Goal: Task Accomplishment & Management: Complete application form

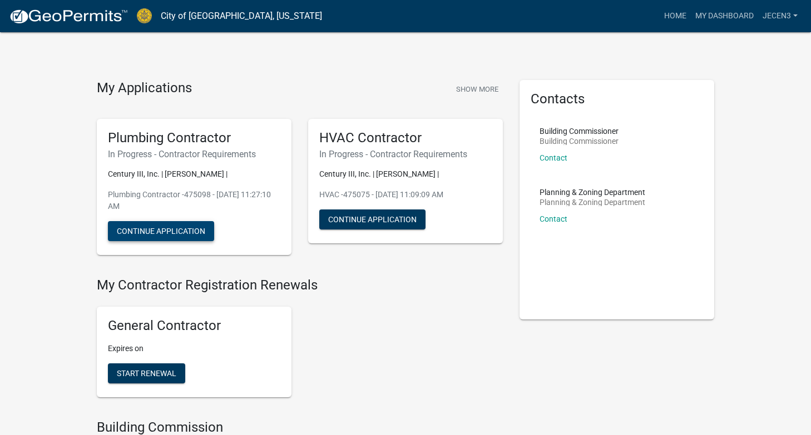
click at [176, 231] on button "Continue Application" at bounding box center [161, 231] width 106 height 20
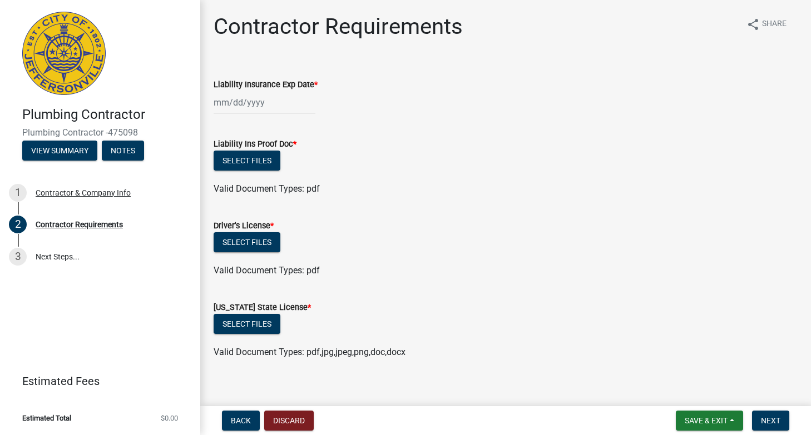
scroll to position [11, 0]
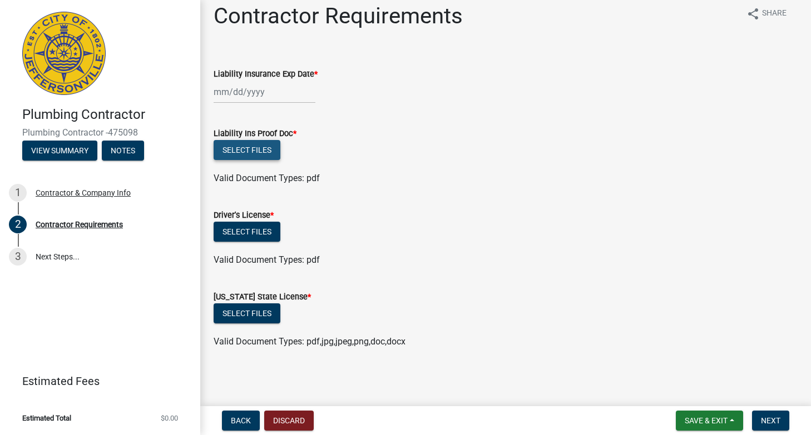
click at [259, 147] on button "Select files" at bounding box center [247, 150] width 67 height 20
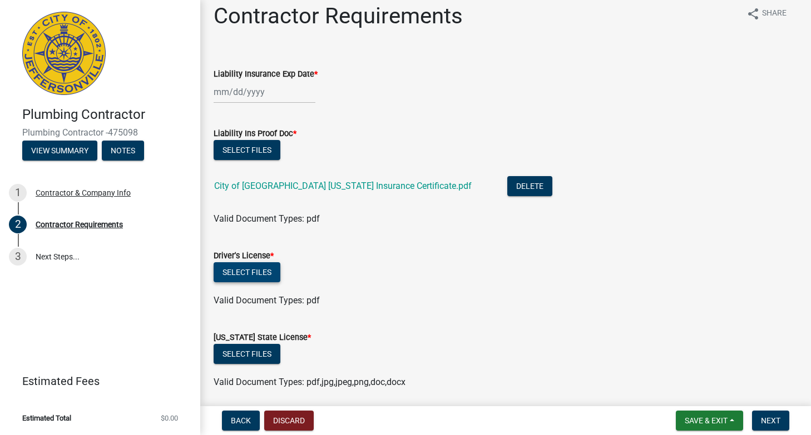
click at [247, 271] on button "Select files" at bounding box center [247, 272] width 67 height 20
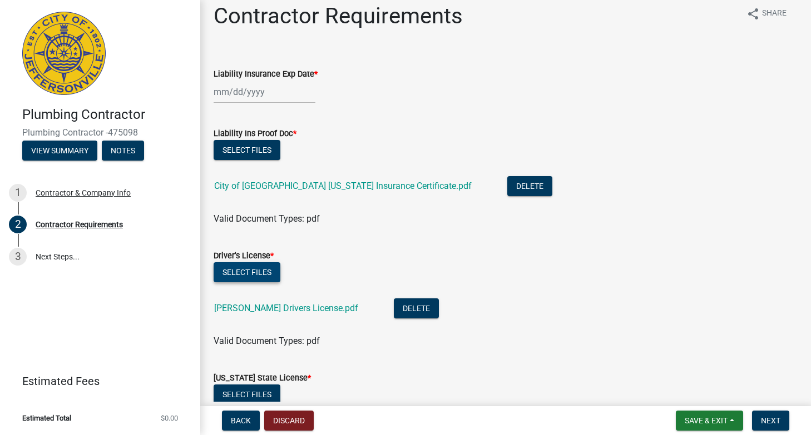
scroll to position [92, 0]
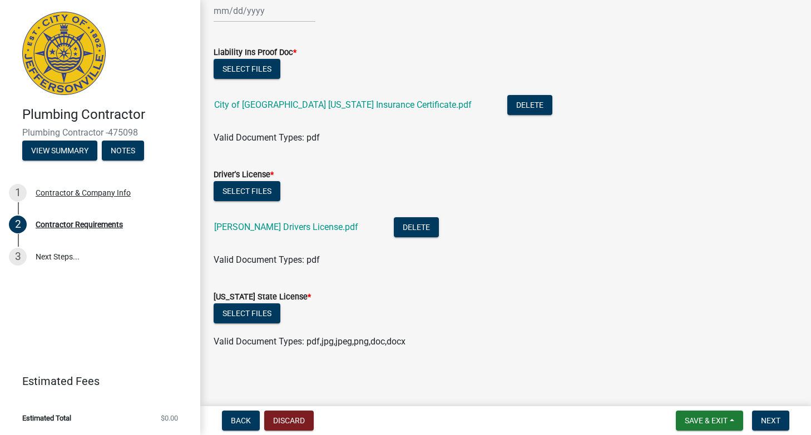
click at [778, 59] on div "Select files" at bounding box center [506, 70] width 584 height 23
click at [253, 315] on button "Select files" at bounding box center [247, 314] width 67 height 20
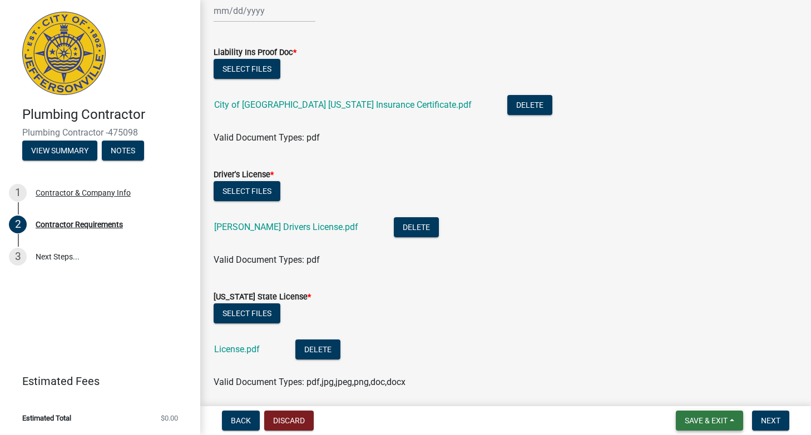
click at [720, 417] on span "Save & Exit" at bounding box center [705, 420] width 43 height 9
click at [598, 383] on div "Valid Document Types: pdf,jpg,jpeg,png,doc,docx" at bounding box center [505, 382] width 601 height 13
click at [773, 419] on span "Next" at bounding box center [770, 420] width 19 height 9
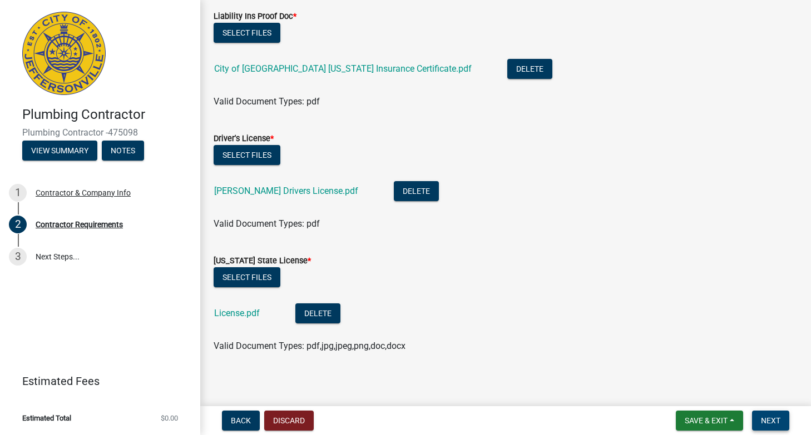
scroll to position [155, 0]
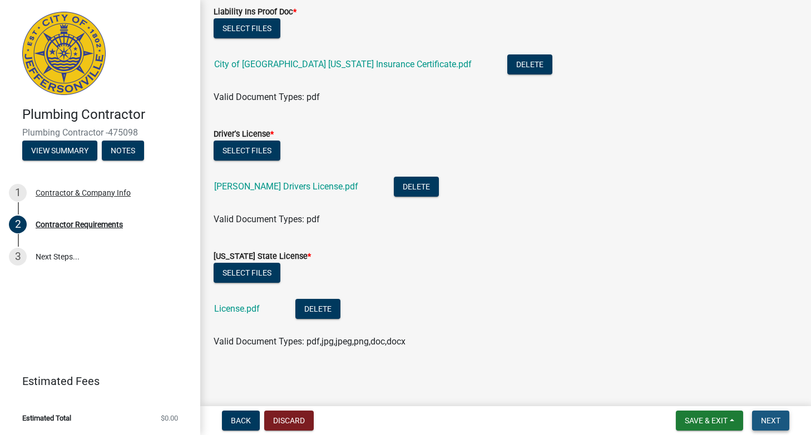
click at [772, 420] on span "Next" at bounding box center [770, 420] width 19 height 9
click at [444, 381] on main "Contractor Requirements share Share Liability Insurance Exp Date * Date is requ…" at bounding box center [505, 201] width 611 height 402
click at [567, 328] on li "License.pdf Delete" at bounding box center [506, 310] width 584 height 41
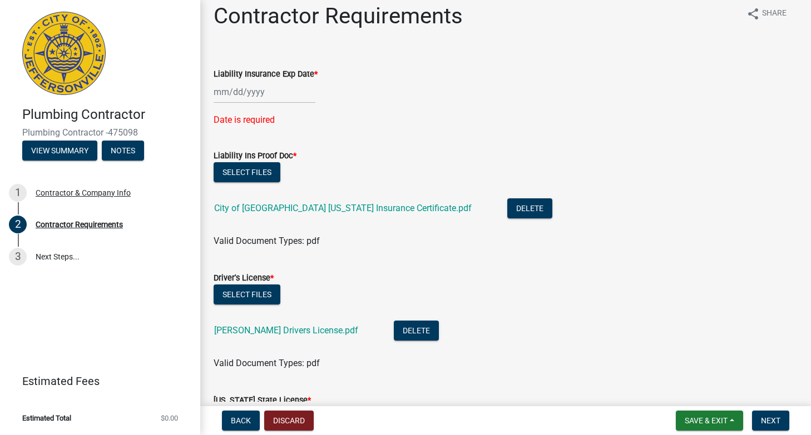
scroll to position [0, 0]
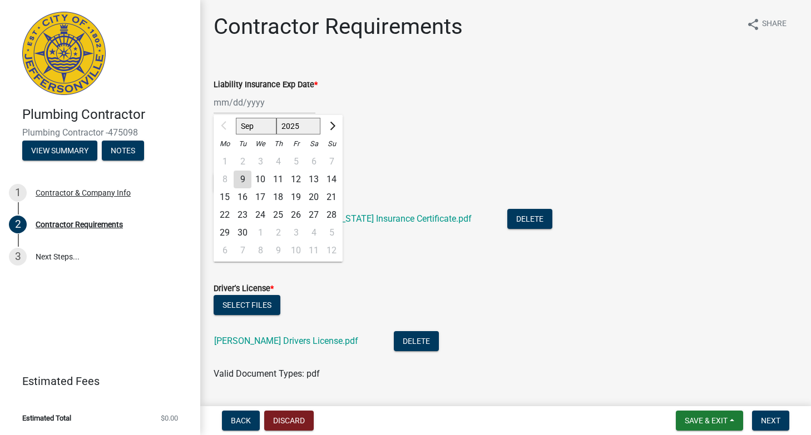
click at [221, 107] on input "Liability Insurance Exp Date *" at bounding box center [265, 102] width 102 height 23
click at [331, 126] on span "Next month" at bounding box center [331, 126] width 8 height 8
select select "12"
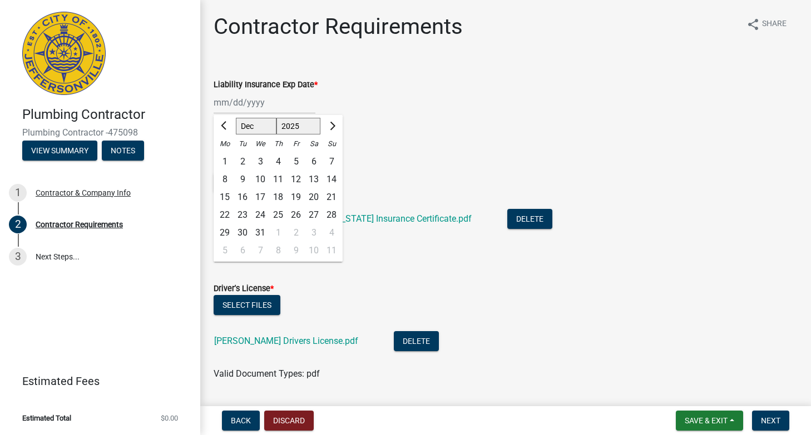
click at [261, 231] on div "31" at bounding box center [260, 233] width 18 height 18
type input "[DATE]"
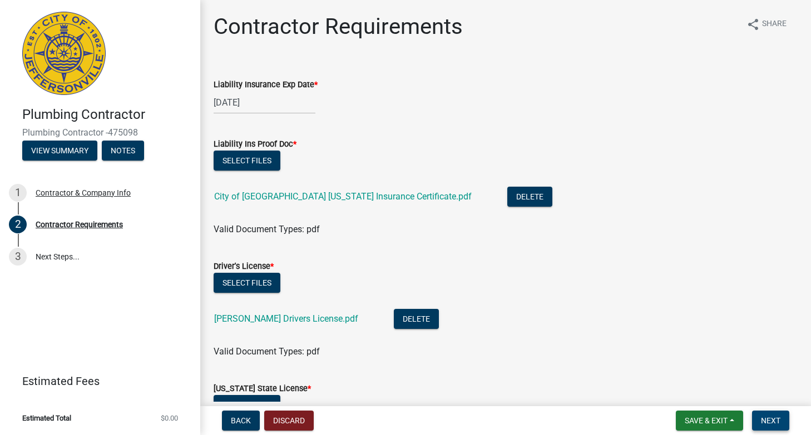
click at [775, 420] on span "Next" at bounding box center [770, 420] width 19 height 9
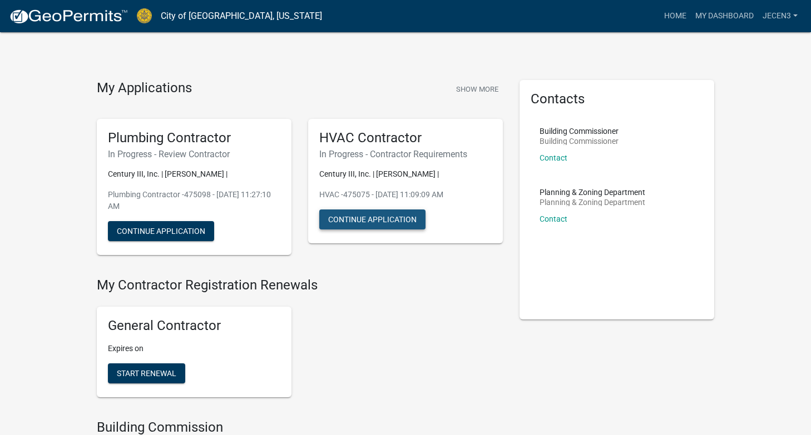
click at [400, 220] on button "Continue Application" at bounding box center [372, 220] width 106 height 20
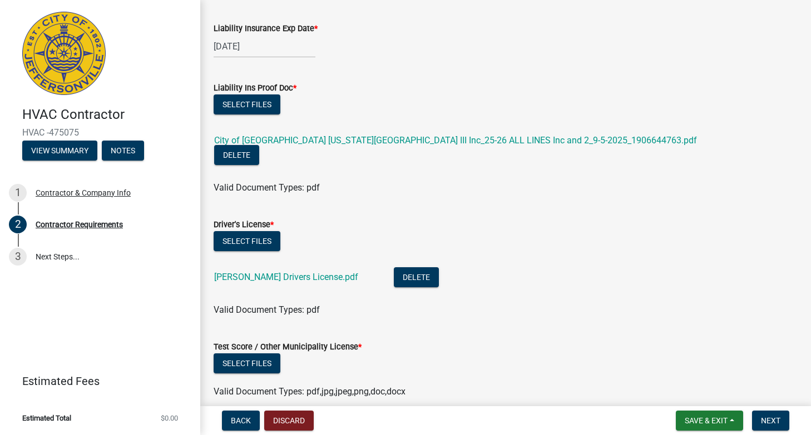
scroll to position [92, 0]
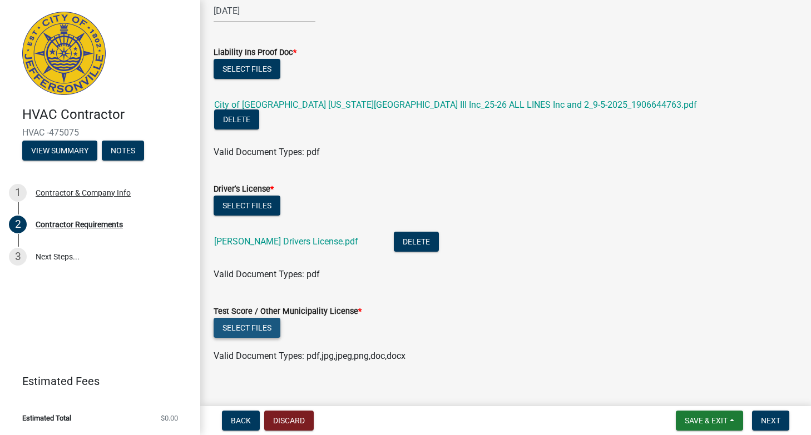
click at [259, 318] on button "Select files" at bounding box center [247, 328] width 67 height 20
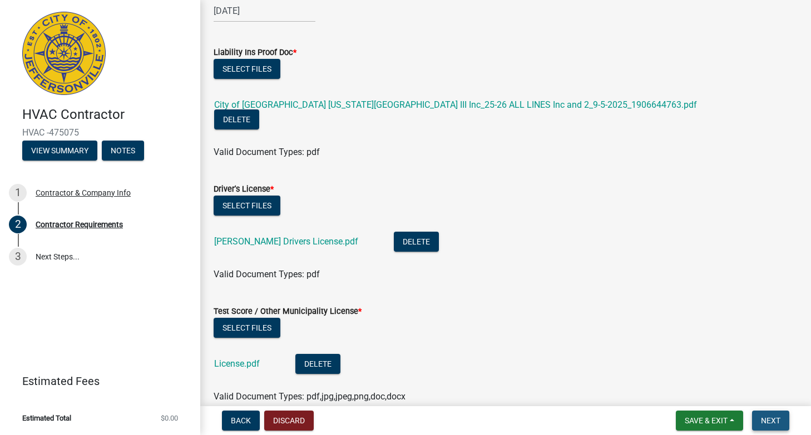
click at [772, 416] on span "Next" at bounding box center [770, 420] width 19 height 9
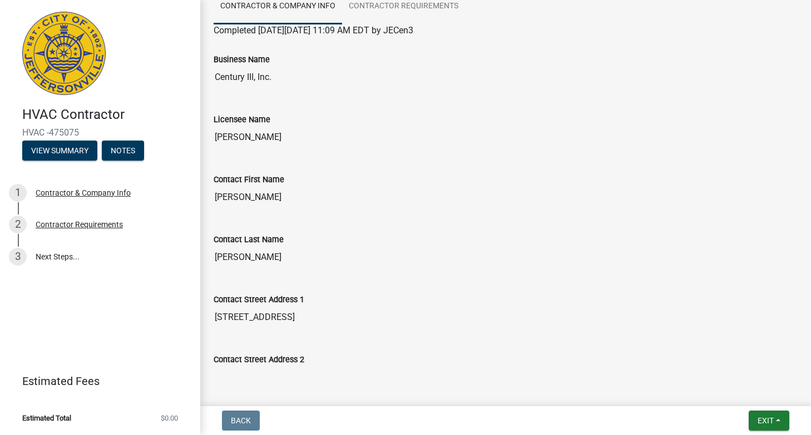
scroll to position [0, 0]
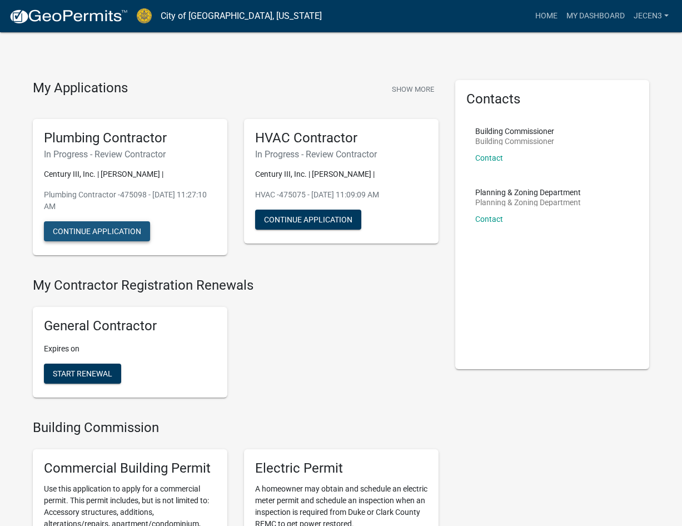
click at [107, 234] on button "Continue Application" at bounding box center [97, 231] width 106 height 20
